Goal: Task Accomplishment & Management: Use online tool/utility

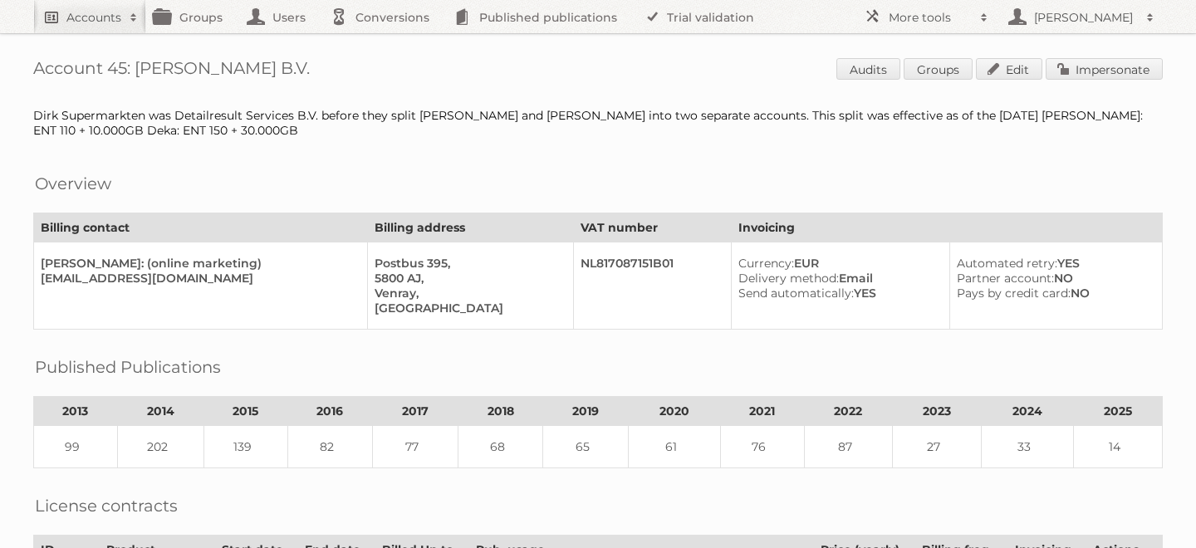
click at [96, 22] on h2 "Accounts" at bounding box center [93, 17] width 55 height 17
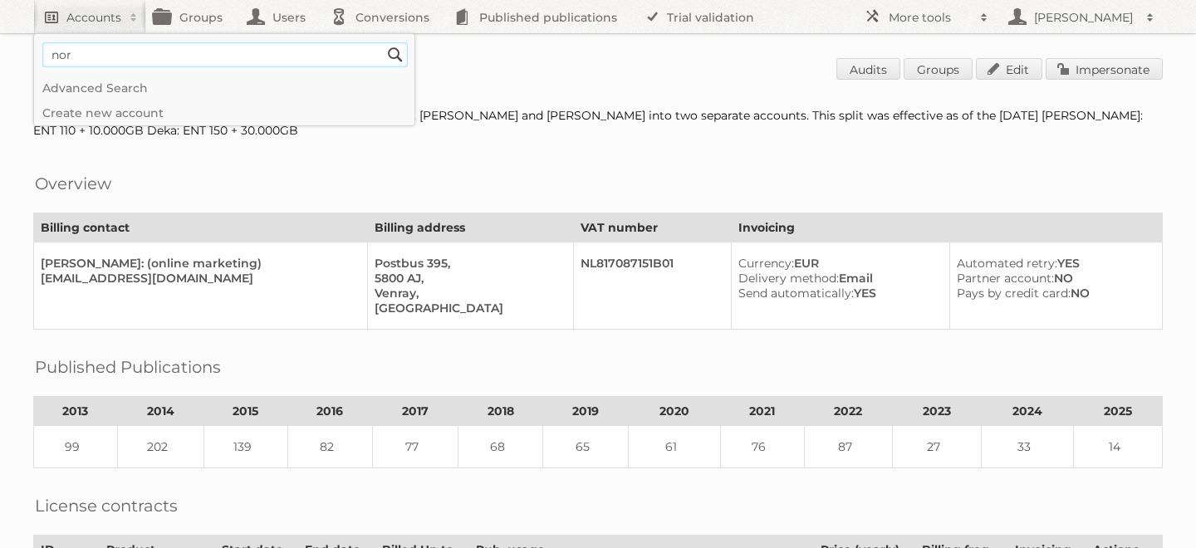
type input"] "norwex"
click at [383, 42] on input "Search" at bounding box center [395, 54] width 25 height 25
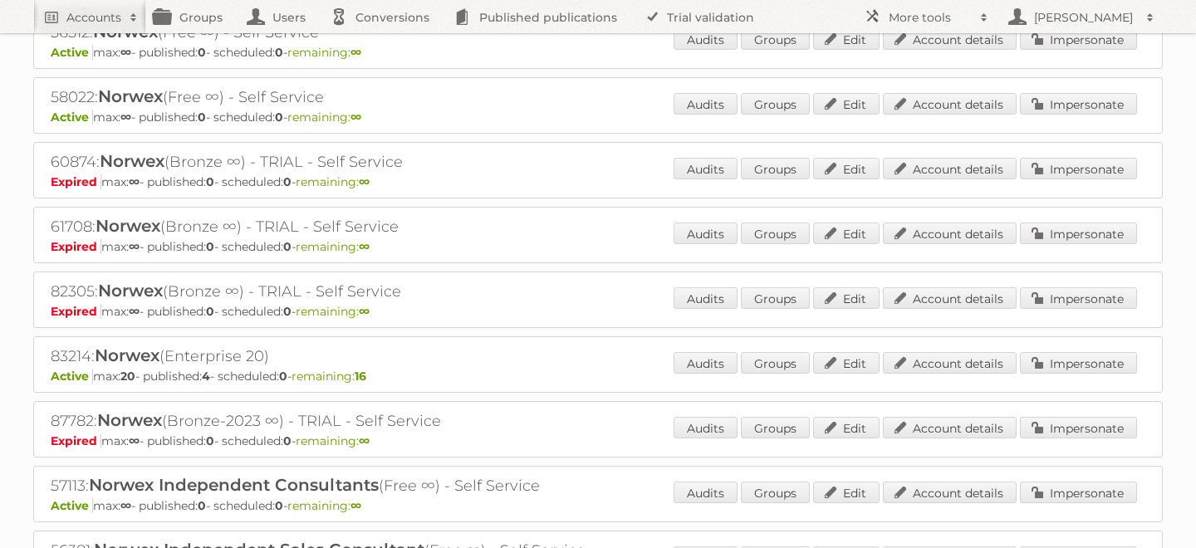
scroll to position [724, 0]
click at [1073, 355] on link "Impersonate" at bounding box center [1078, 362] width 117 height 22
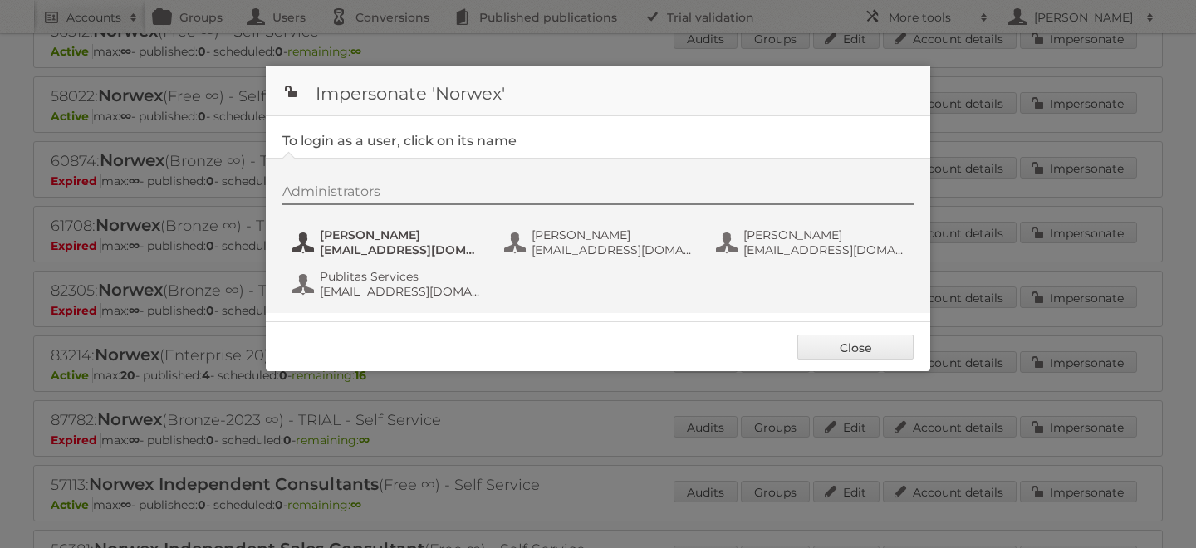
click at [397, 252] on span "aanderson@norwex.com" at bounding box center [400, 250] width 161 height 15
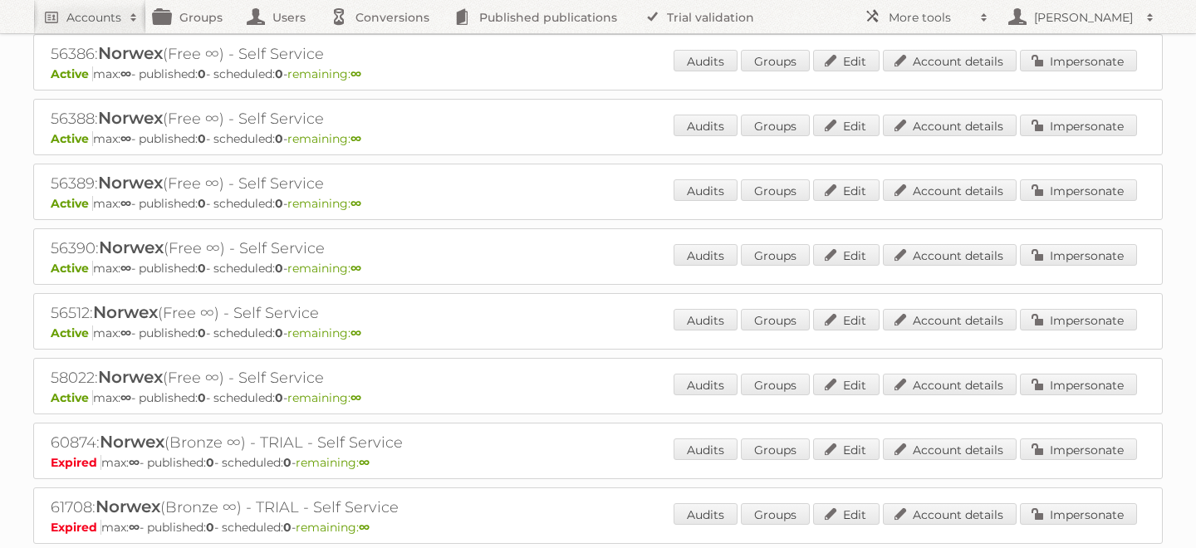
scroll to position [0, 0]
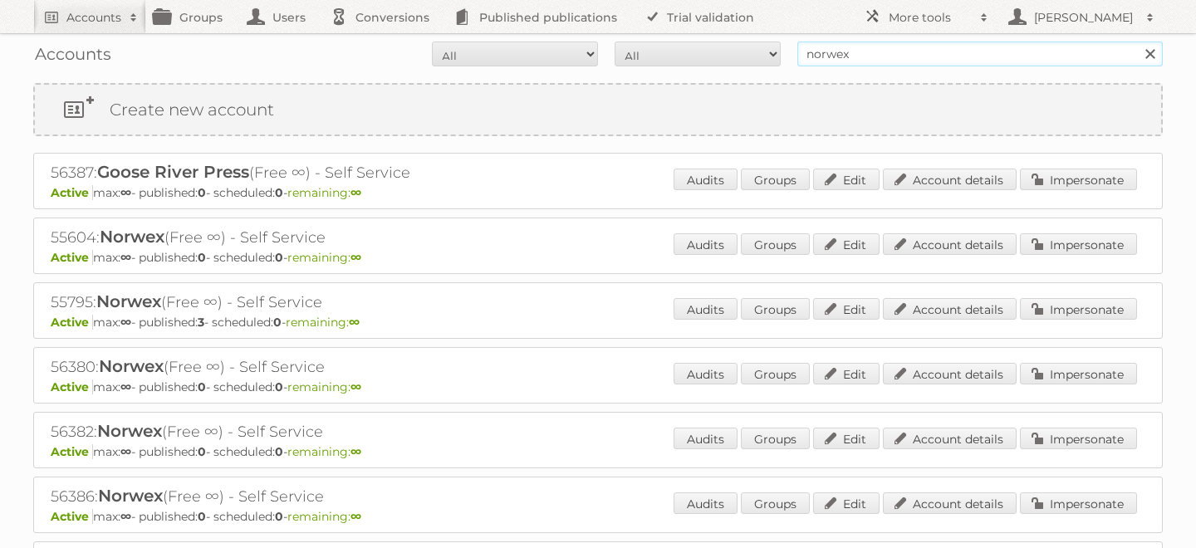
click at [862, 52] on input "norwex" at bounding box center [981, 54] width 366 height 25
type input "gd mexico"
click at [1137, 42] on input "Search" at bounding box center [1149, 54] width 25 height 25
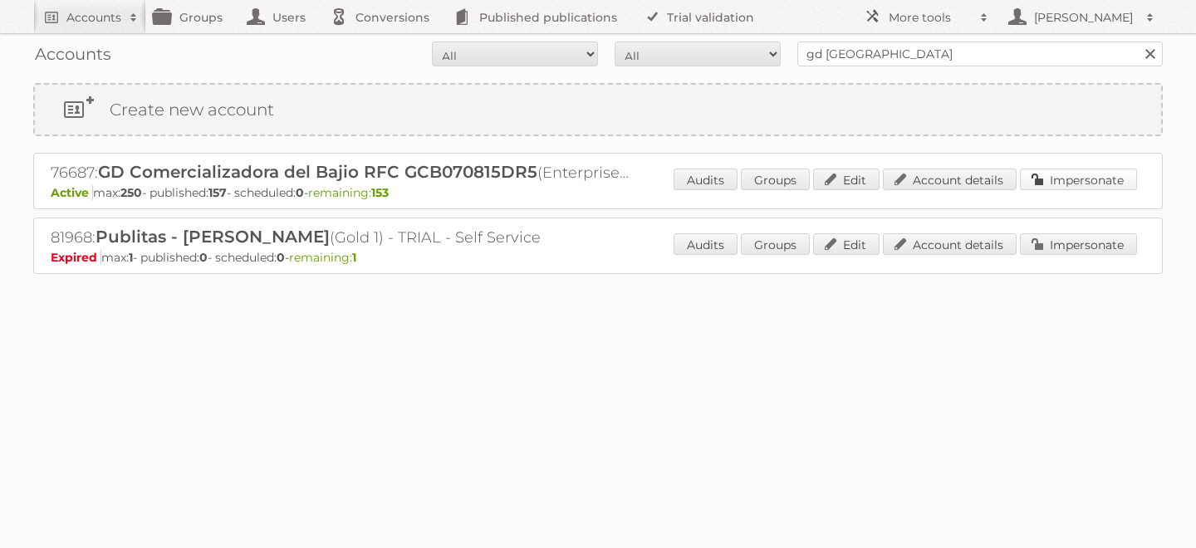
click at [1088, 174] on link "Impersonate" at bounding box center [1078, 180] width 117 height 22
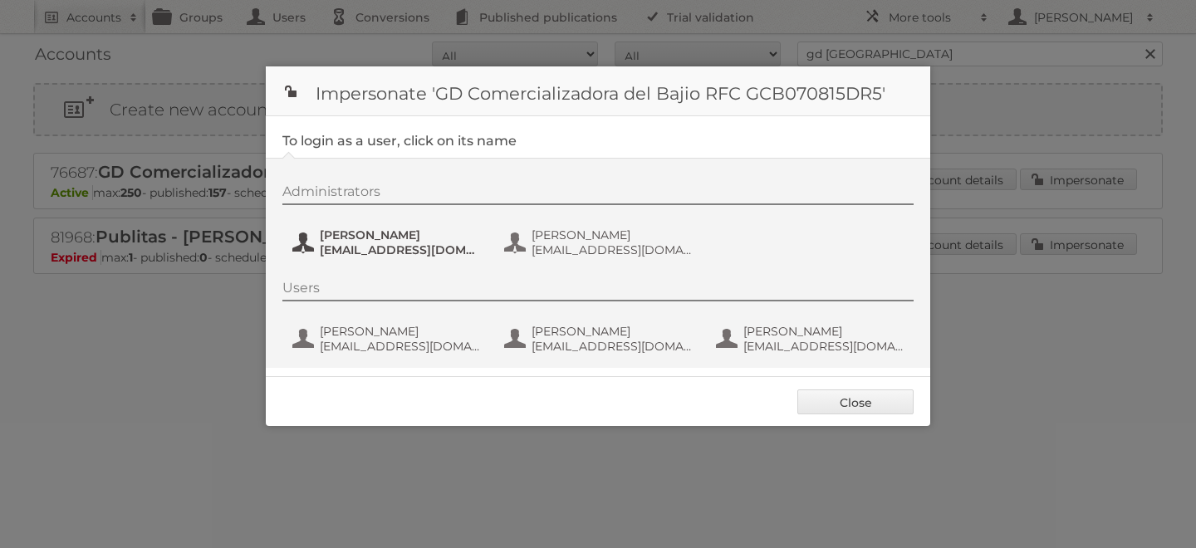
click at [408, 243] on span "asantana@grupodico.com.mx" at bounding box center [400, 250] width 161 height 15
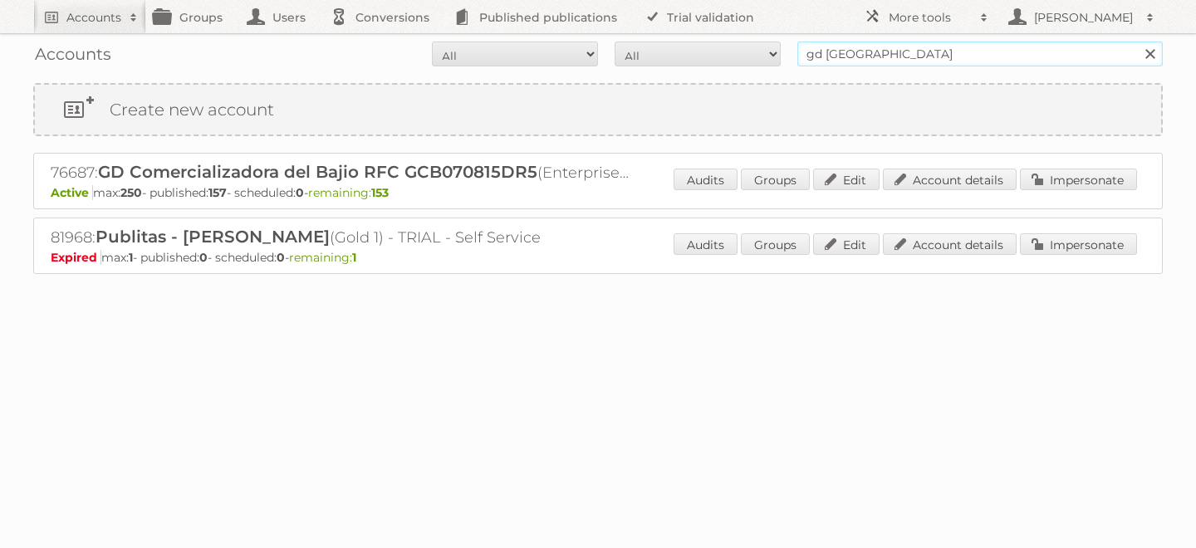
click at [832, 53] on input "gd mexico" at bounding box center [981, 54] width 366 height 25
type input "caleres"
click at [1137, 42] on input "Search" at bounding box center [1149, 54] width 25 height 25
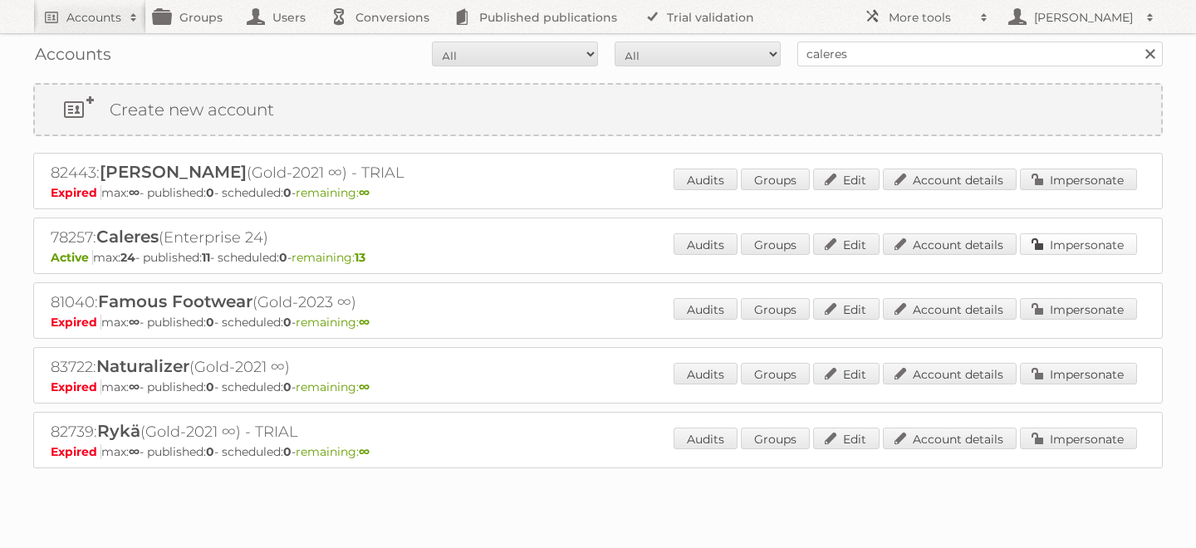
click at [1081, 237] on link "Impersonate" at bounding box center [1078, 244] width 117 height 22
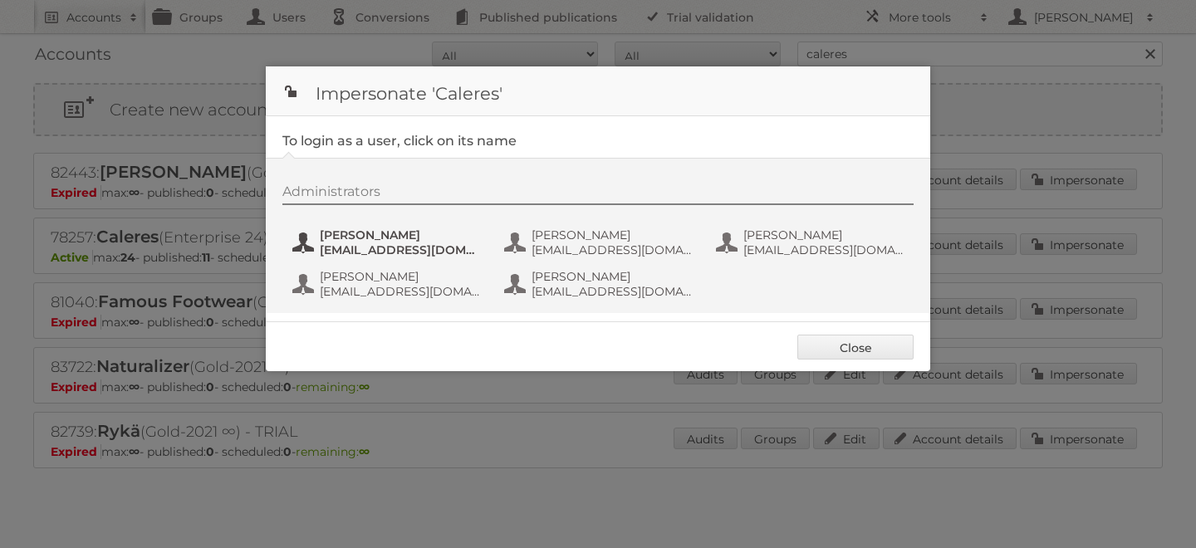
click at [385, 252] on span "amaddox@caleres.com" at bounding box center [400, 250] width 161 height 15
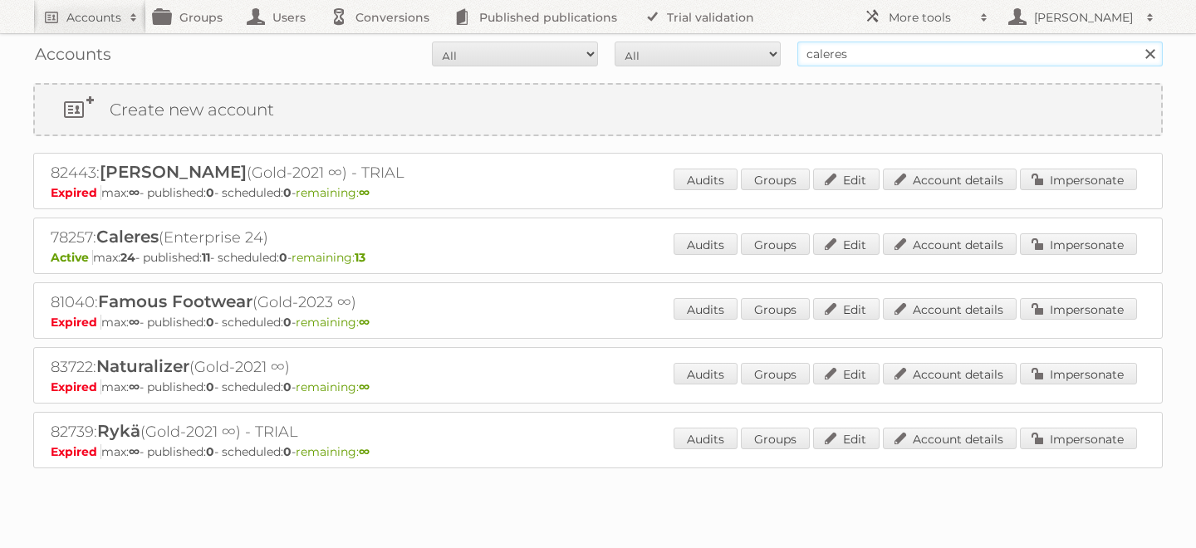
click at [843, 62] on input "caleres" at bounding box center [981, 54] width 366 height 25
type input "novey"
click at [1137, 42] on input "Search" at bounding box center [1149, 54] width 25 height 25
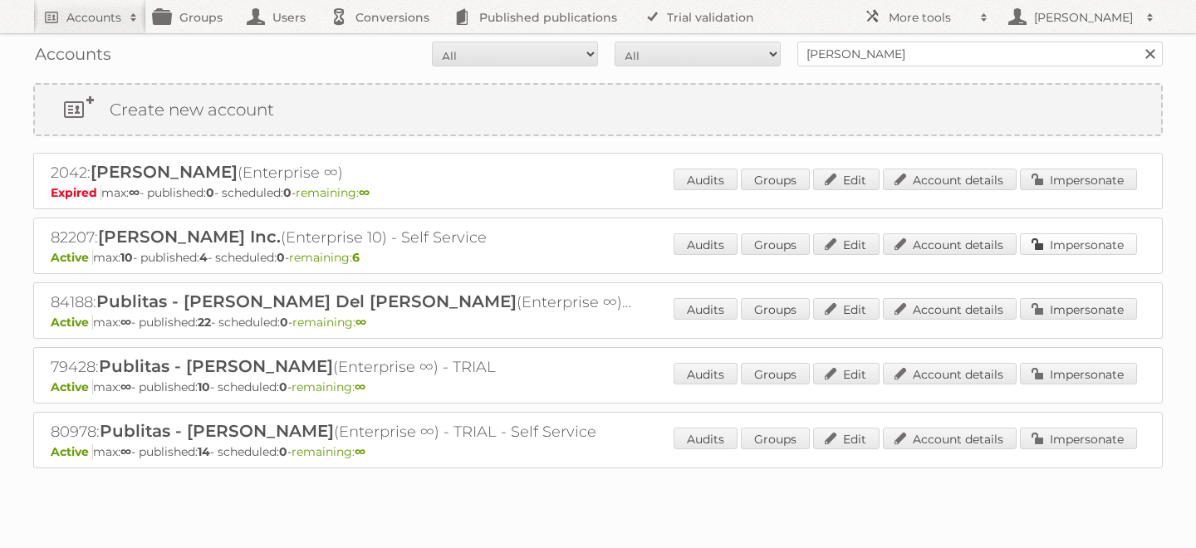
click at [1061, 240] on link "Impersonate" at bounding box center [1078, 244] width 117 height 22
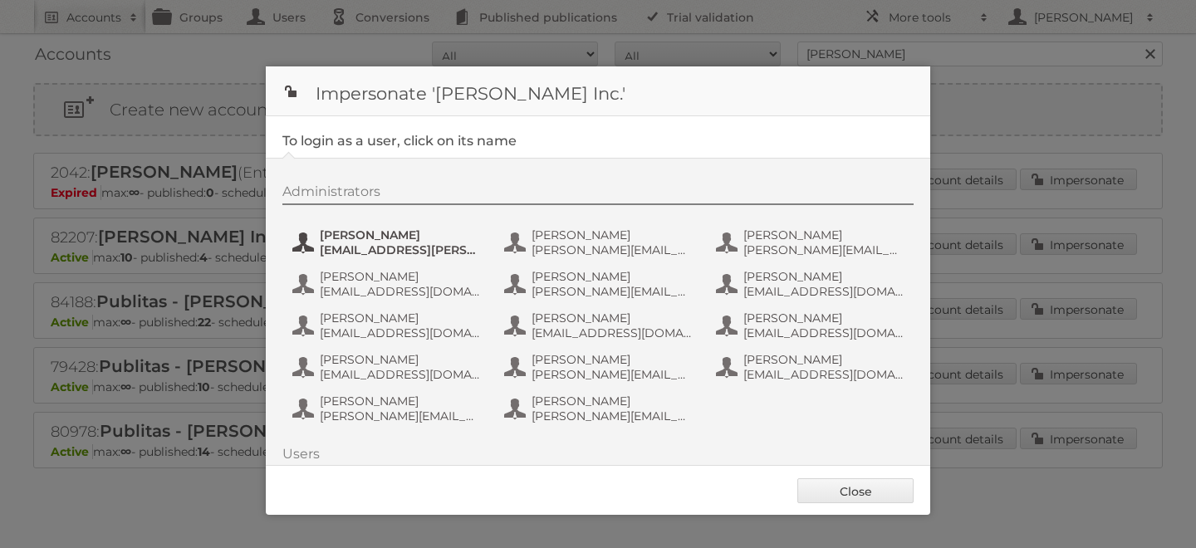
click at [410, 244] on span "[EMAIL_ADDRESS][PERSON_NAME][DOMAIN_NAME]" at bounding box center [400, 250] width 161 height 15
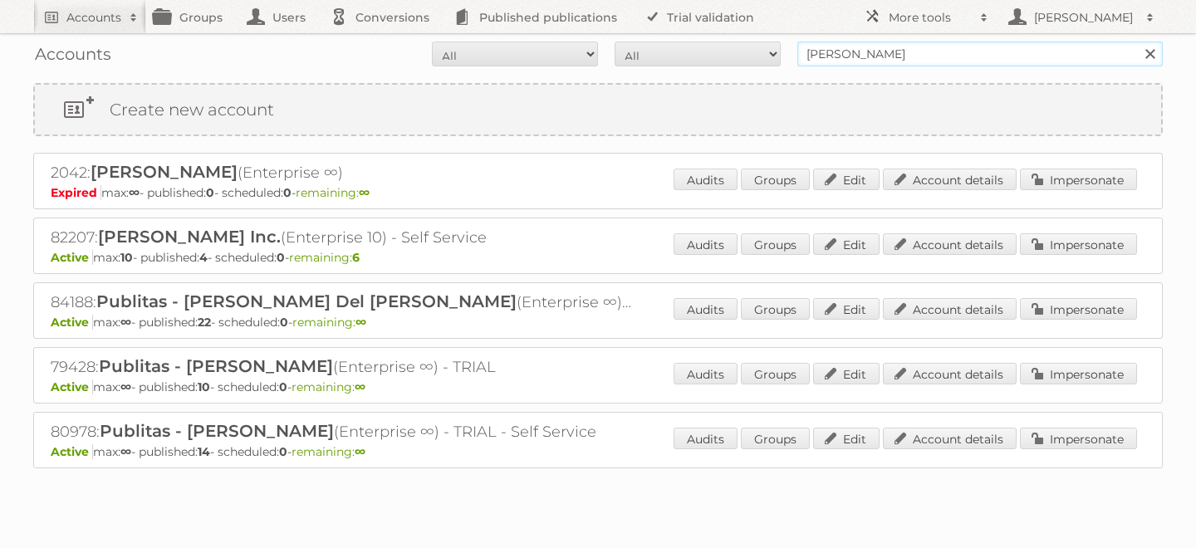
click at [850, 55] on input "[PERSON_NAME]" at bounding box center [981, 54] width 366 height 25
type input "heb [GEOGRAPHIC_DATA]"
click at [1137, 42] on input "Search" at bounding box center [1149, 54] width 25 height 25
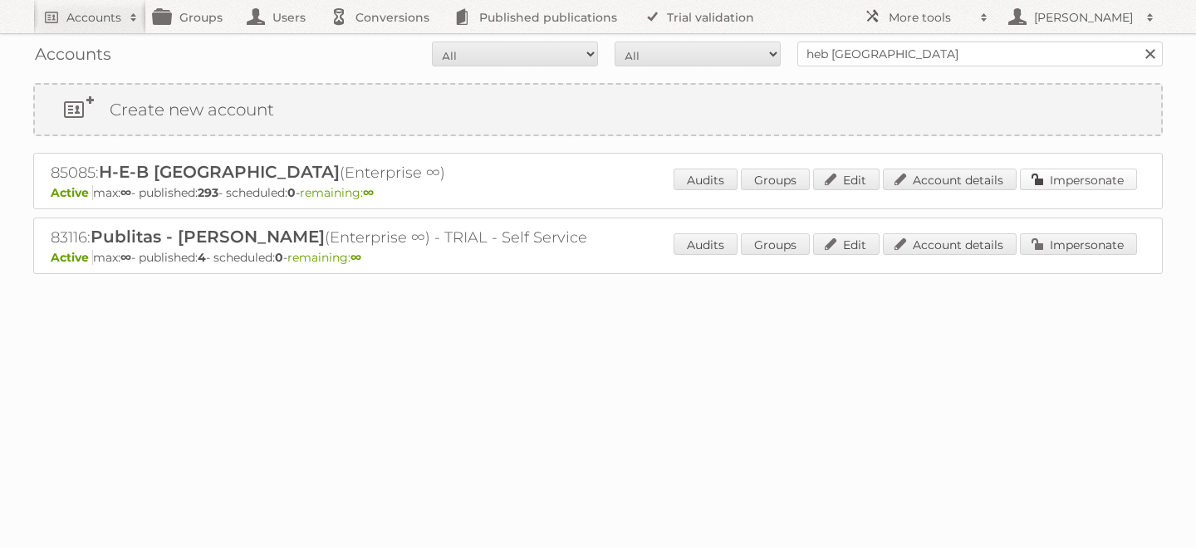
click at [1068, 170] on link "Impersonate" at bounding box center [1078, 180] width 117 height 22
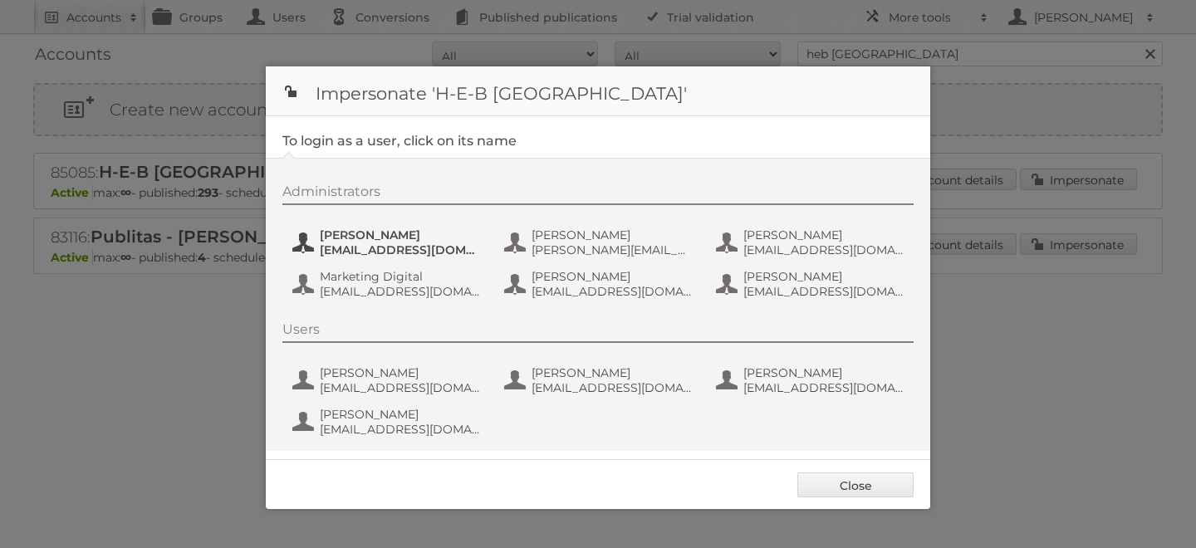
click at [386, 246] on span "[EMAIL_ADDRESS][DOMAIN_NAME]" at bounding box center [400, 250] width 161 height 15
